Goal: Find specific page/section: Find specific page/section

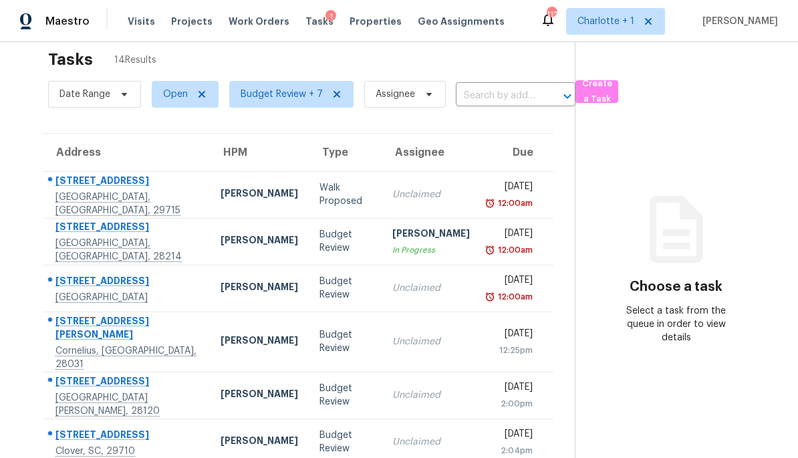
scroll to position [2, 0]
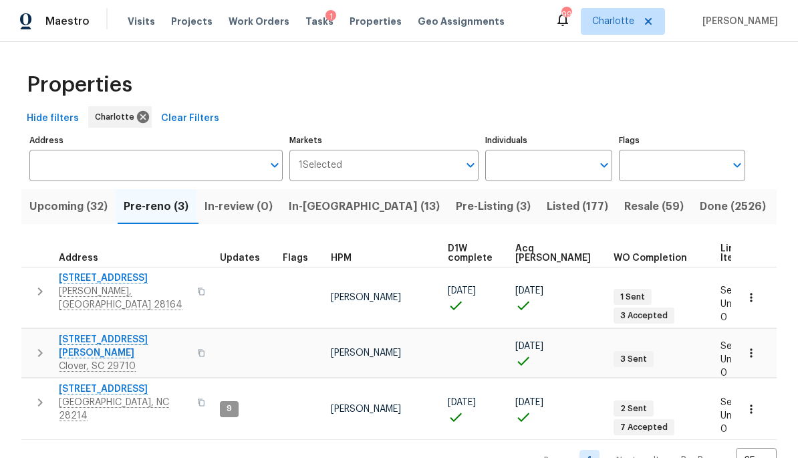
click at [624, 211] on span "Resale (59)" at bounding box center [653, 206] width 59 height 19
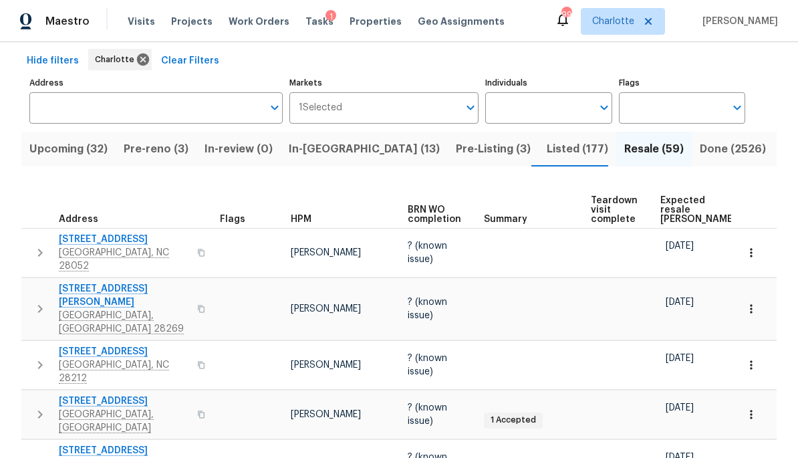
scroll to position [59, 0]
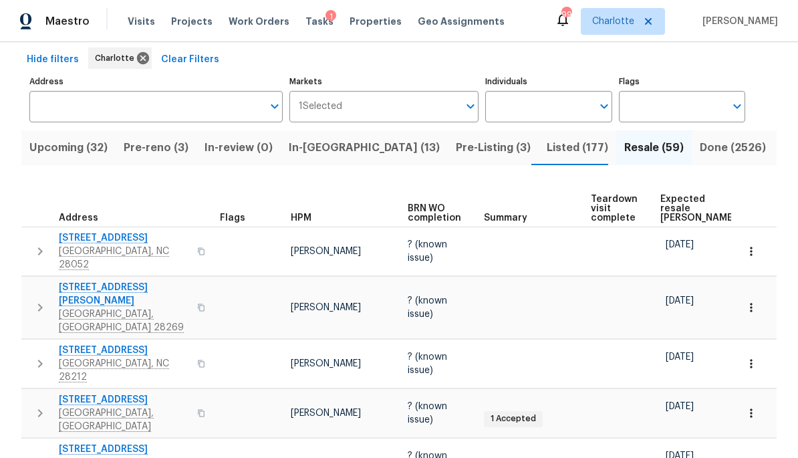
click at [675, 194] on span "Expected resale [PERSON_NAME]" at bounding box center [697, 208] width 75 height 28
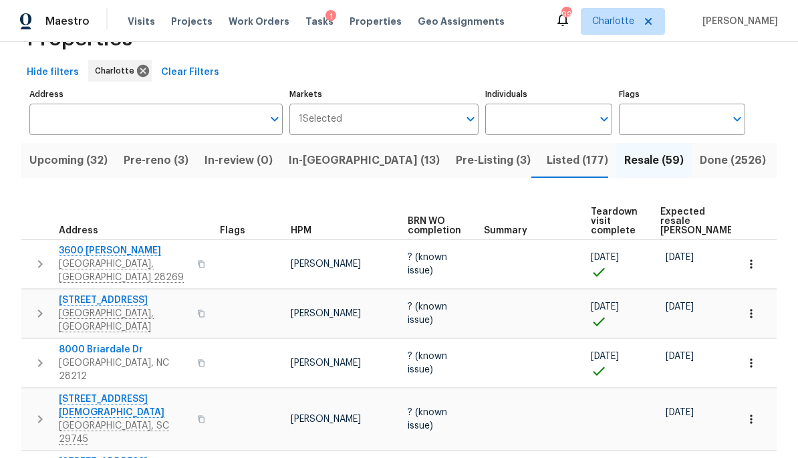
scroll to position [47, 0]
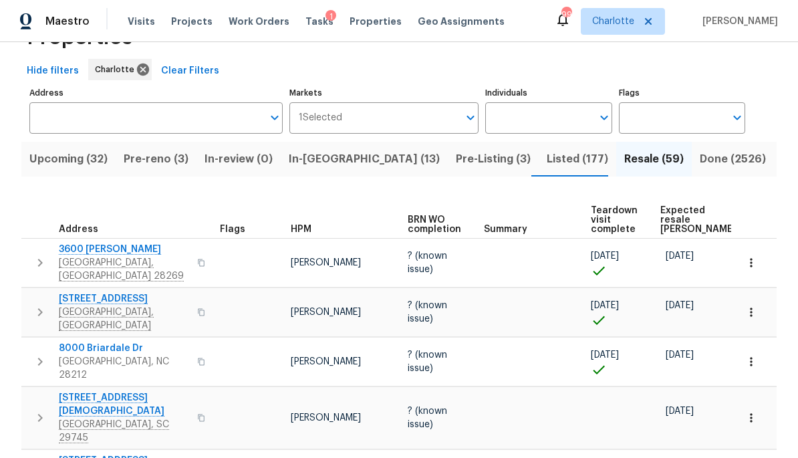
click at [667, 226] on span "Expected resale [PERSON_NAME]" at bounding box center [697, 220] width 75 height 28
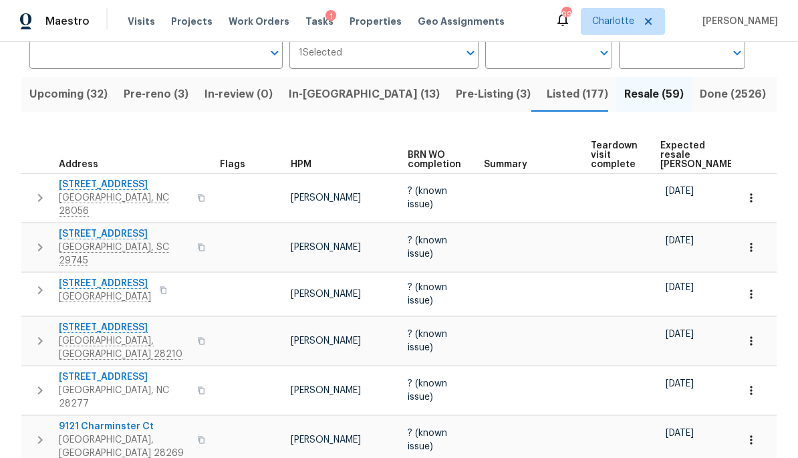
scroll to position [111, 0]
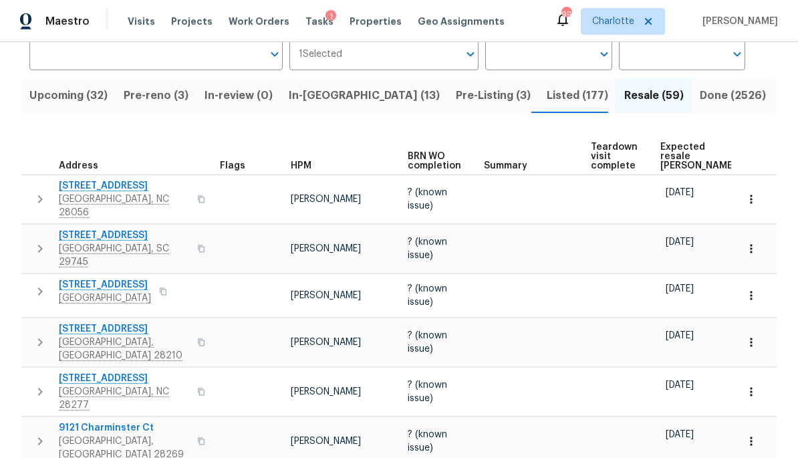
click at [88, 192] on span "[STREET_ADDRESS]" at bounding box center [124, 185] width 130 height 13
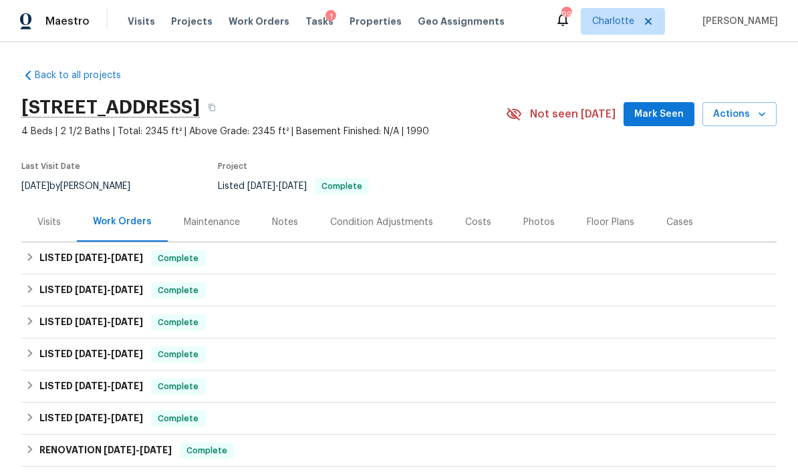
click at [471, 210] on div "Costs" at bounding box center [478, 221] width 58 height 39
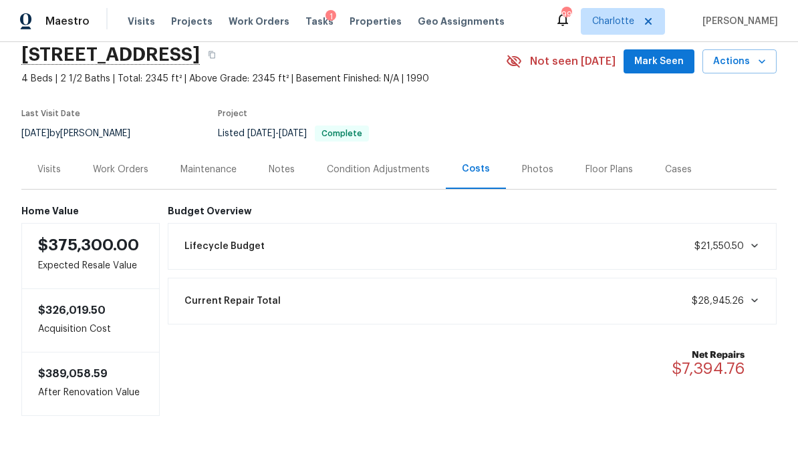
click at [124, 171] on div "Work Orders" at bounding box center [120, 169] width 55 height 13
